Goal: Check status: Check status

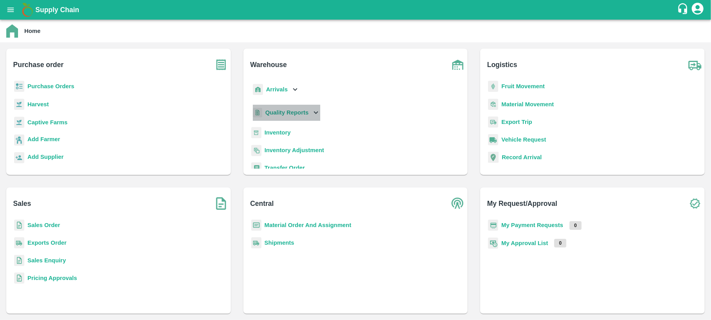
click at [293, 118] on div "Quality Reports" at bounding box center [285, 113] width 69 height 16
click at [289, 135] on link "Warehouse" at bounding box center [285, 130] width 29 height 12
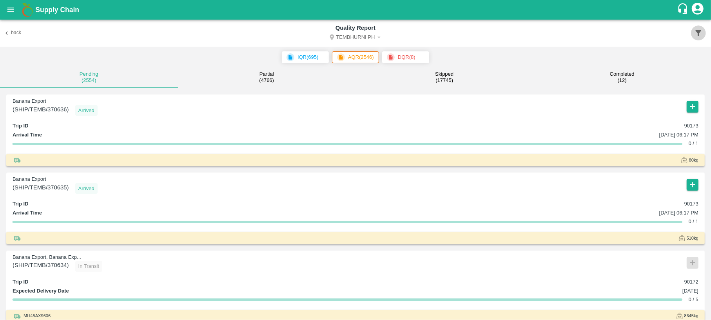
click at [698, 37] on button "button" at bounding box center [698, 32] width 15 height 15
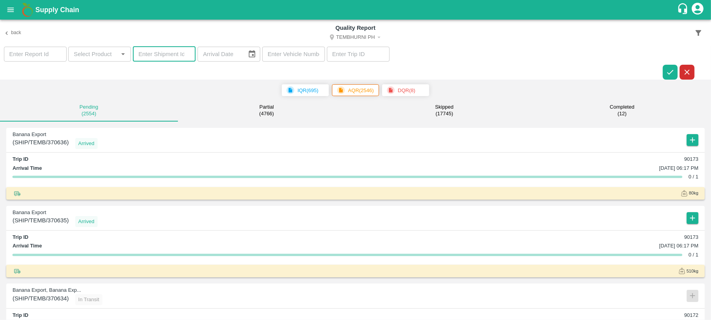
click at [174, 51] on input "number" at bounding box center [164, 54] width 63 height 15
paste input "369318"
click at [667, 69] on icon "button" at bounding box center [669, 72] width 9 height 9
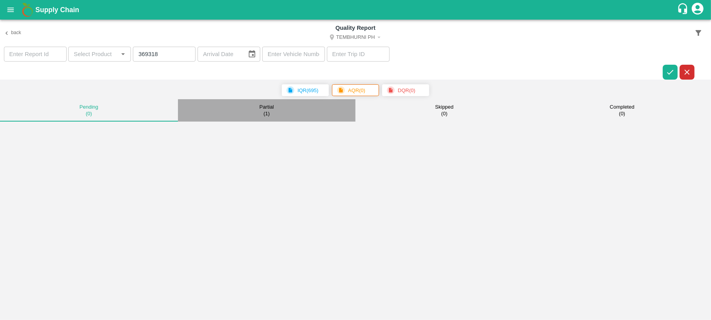
click at [257, 106] on button "Partial ( 1 )" at bounding box center [267, 110] width 178 height 22
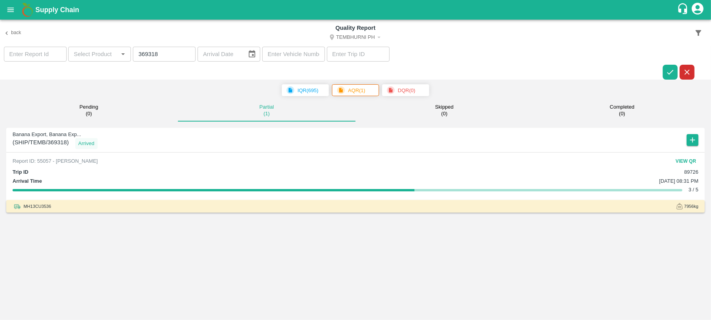
click at [678, 158] on button "View QR" at bounding box center [685, 160] width 25 height 11
drag, startPoint x: 169, startPoint y: 52, endPoint x: 100, endPoint y: 52, distance: 68.9
click at [100, 52] on section "​ ​ 369318 ​ ​ ​ ​" at bounding box center [355, 63] width 711 height 33
paste input "910"
click at [668, 78] on button "button" at bounding box center [669, 72] width 15 height 15
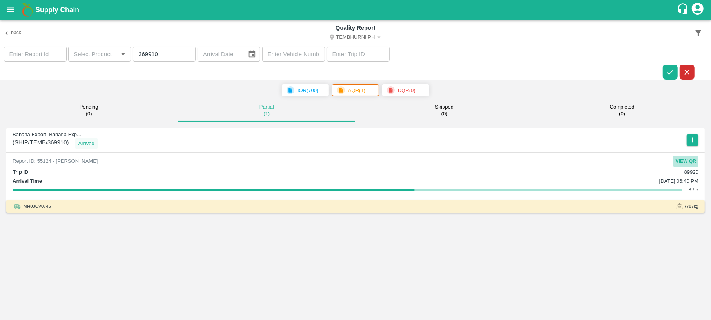
click at [684, 159] on button "View QR" at bounding box center [685, 160] width 25 height 11
drag, startPoint x: 165, startPoint y: 56, endPoint x: 116, endPoint y: 60, distance: 49.5
click at [116, 60] on section "​ ​ 369910 ​ ​ ​ ​" at bounding box center [355, 63] width 711 height 33
paste input "05"
click at [674, 68] on icon "button" at bounding box center [669, 72] width 9 height 9
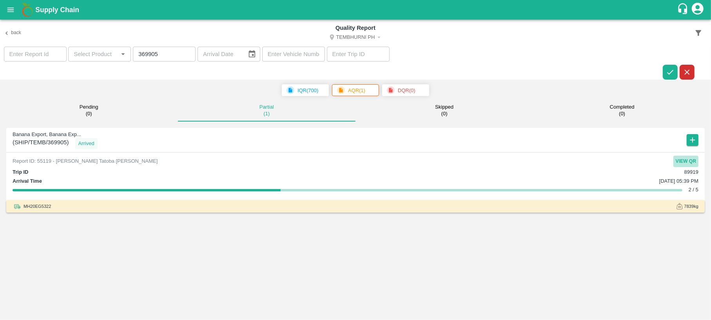
click at [689, 158] on button "View QR" at bounding box center [685, 160] width 25 height 11
drag, startPoint x: 159, startPoint y: 58, endPoint x: 131, endPoint y: 51, distance: 28.6
click at [131, 51] on section "​ ​ 369905 ​ ​ ​ ​" at bounding box center [355, 63] width 711 height 33
paste input "089"
click at [668, 77] on button "button" at bounding box center [669, 72] width 15 height 15
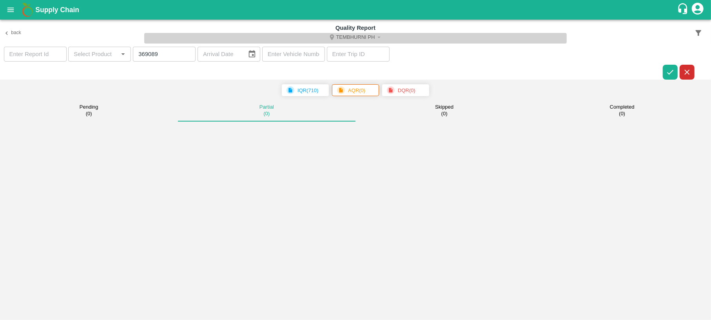
click at [367, 38] on button "Tembhurni PH" at bounding box center [355, 38] width 423 height 11
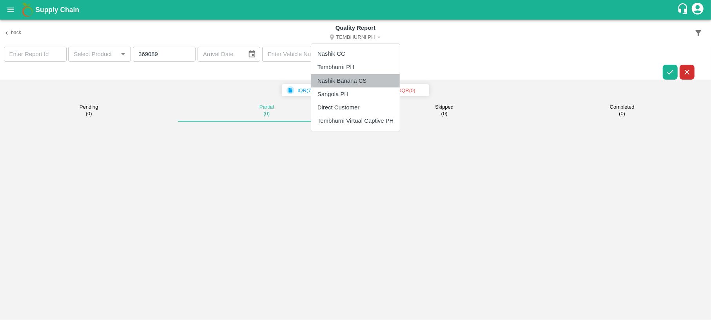
click at [360, 76] on li "Nashik Banana CS" at bounding box center [355, 80] width 89 height 13
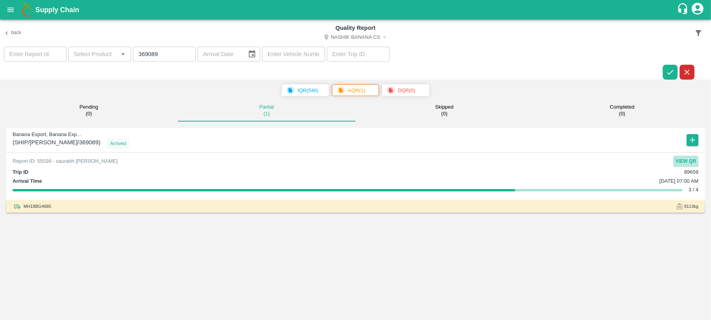
click at [680, 160] on button "View QR" at bounding box center [685, 160] width 25 height 11
drag, startPoint x: 170, startPoint y: 58, endPoint x: 142, endPoint y: 60, distance: 28.3
click at [142, 60] on input "369089" at bounding box center [164, 54] width 63 height 15
click at [163, 53] on input "369089" at bounding box center [164, 54] width 63 height 15
drag, startPoint x: 163, startPoint y: 53, endPoint x: 134, endPoint y: 54, distance: 29.4
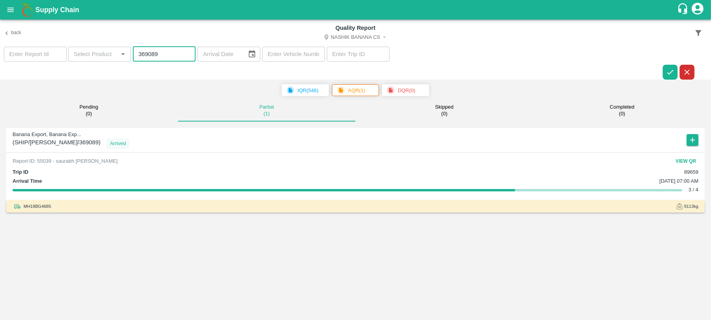
click at [134, 54] on input "369089" at bounding box center [164, 54] width 63 height 15
paste input "886"
click at [673, 71] on icon "button" at bounding box center [669, 72] width 9 height 9
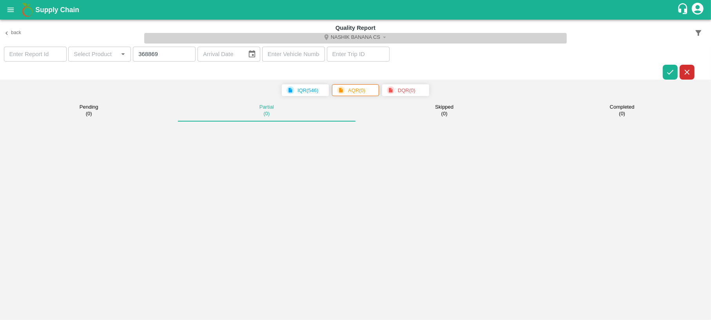
click at [365, 37] on button "Nashik Banana CS" at bounding box center [355, 38] width 423 height 11
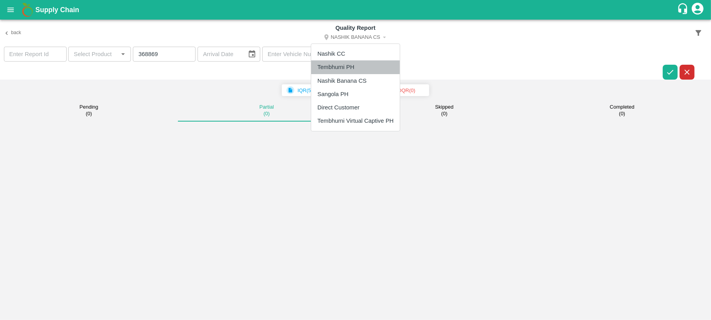
click at [354, 64] on li "Tembhurni PH" at bounding box center [355, 66] width 89 height 13
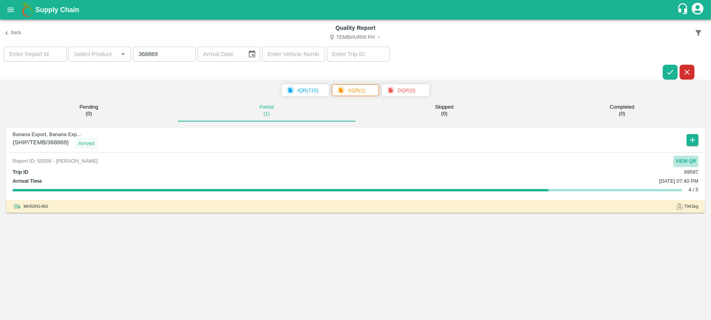
click at [682, 161] on button "View QR" at bounding box center [685, 160] width 25 height 11
click at [686, 156] on button "View QR" at bounding box center [685, 160] width 25 height 11
drag, startPoint x: 165, startPoint y: 56, endPoint x: 98, endPoint y: 62, distance: 66.9
click at [98, 62] on section "​ ​ 368869 ​ ​ ​ ​" at bounding box center [355, 63] width 711 height 33
paste input "9634"
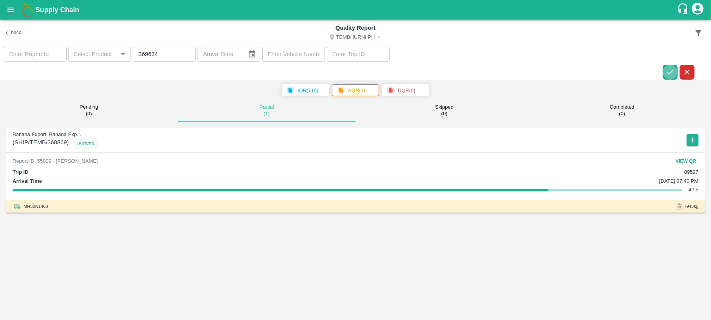
click at [667, 72] on icon "button" at bounding box center [669, 72] width 9 height 9
click at [687, 159] on button "View QR" at bounding box center [685, 160] width 25 height 11
drag, startPoint x: 174, startPoint y: 53, endPoint x: 137, endPoint y: 52, distance: 36.4
click at [137, 52] on input "369634" at bounding box center [164, 54] width 63 height 15
paste input "08"
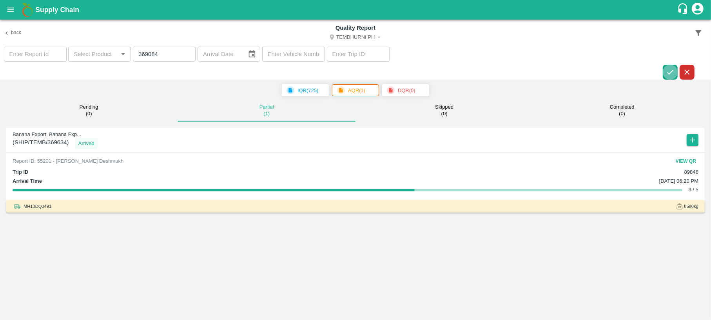
click at [667, 68] on icon "button" at bounding box center [669, 72] width 9 height 9
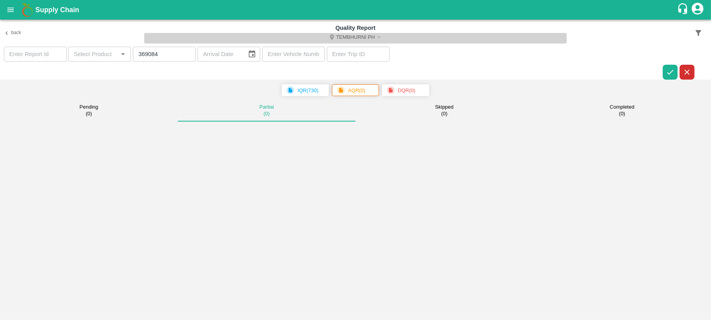
click at [376, 35] on icon "Select DC" at bounding box center [378, 37] width 7 height 7
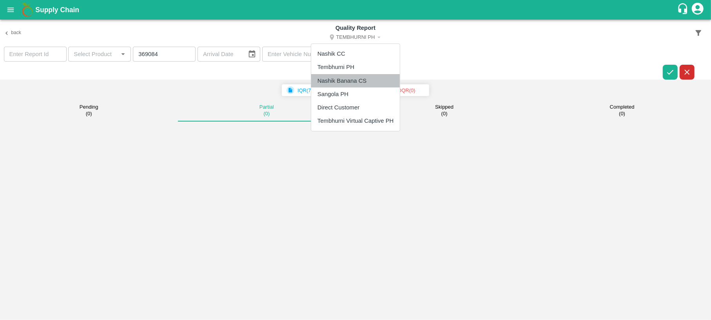
click at [367, 75] on li "Nashik Banana CS" at bounding box center [355, 80] width 89 height 13
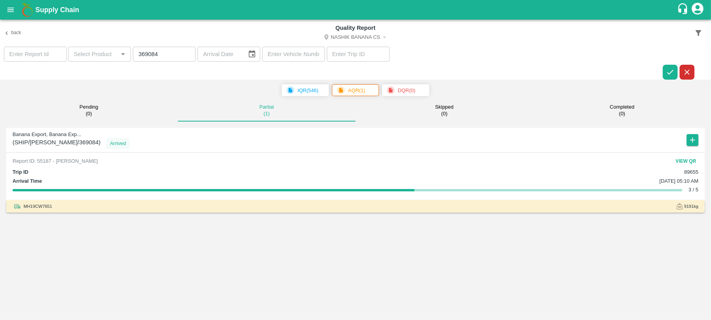
click at [688, 159] on button "View QR" at bounding box center [685, 160] width 25 height 11
drag, startPoint x: 165, startPoint y: 52, endPoint x: 125, endPoint y: 61, distance: 41.7
click at [125, 61] on section "​ ​ 369084 ​ ​ ​ ​" at bounding box center [355, 63] width 711 height 33
paste input "8815"
click at [672, 76] on button "button" at bounding box center [669, 72] width 15 height 15
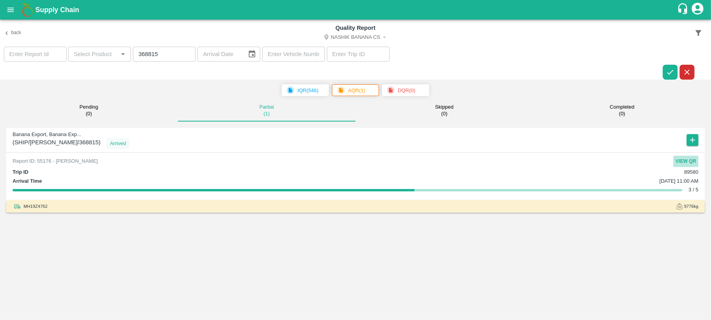
click at [677, 157] on button "View QR" at bounding box center [685, 160] width 25 height 11
drag, startPoint x: 167, startPoint y: 52, endPoint x: 132, endPoint y: 55, distance: 34.5
click at [133, 55] on input "368815" at bounding box center [164, 54] width 63 height 15
paste input "70119"
type input "370119"
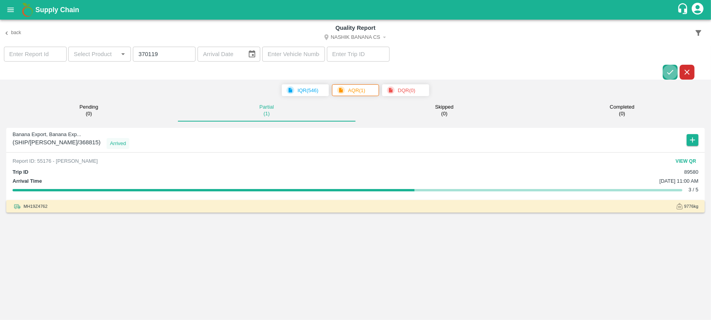
click at [669, 68] on icon "button" at bounding box center [669, 72] width 9 height 9
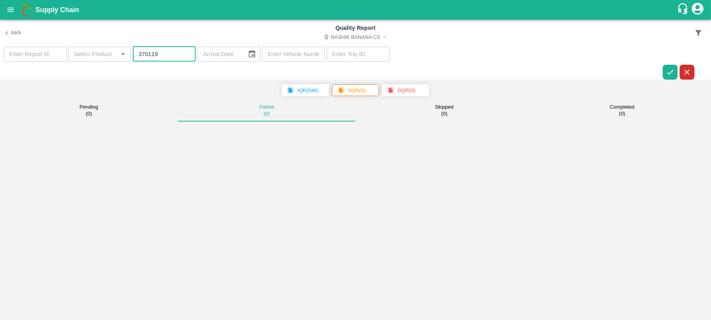
drag, startPoint x: 174, startPoint y: 58, endPoint x: 133, endPoint y: 61, distance: 41.6
click at [133, 61] on input "370119" at bounding box center [164, 54] width 63 height 15
click at [674, 73] on icon "button" at bounding box center [669, 72] width 9 height 9
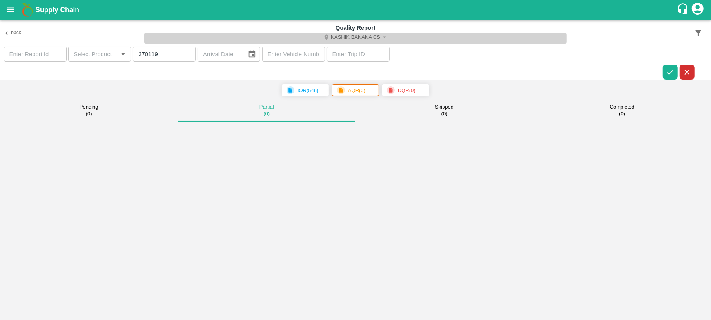
click at [359, 36] on button "Nashik Banana CS" at bounding box center [355, 38] width 423 height 11
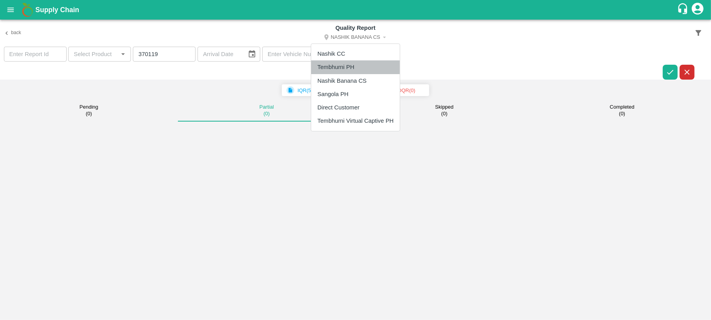
click at [347, 66] on li "Tembhurni PH" at bounding box center [355, 66] width 89 height 13
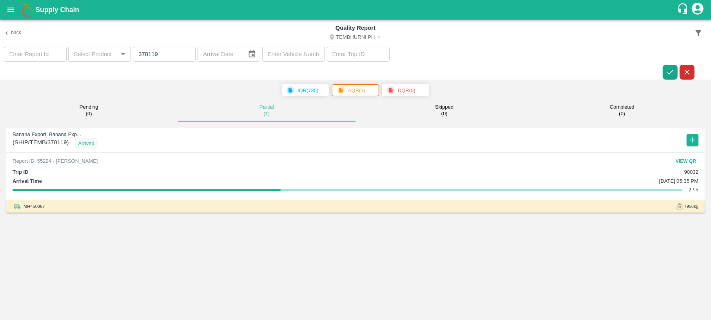
click at [665, 71] on icon "button" at bounding box center [669, 72] width 9 height 9
click at [683, 159] on button "View QR" at bounding box center [685, 160] width 25 height 11
